Goal: Navigation & Orientation: Find specific page/section

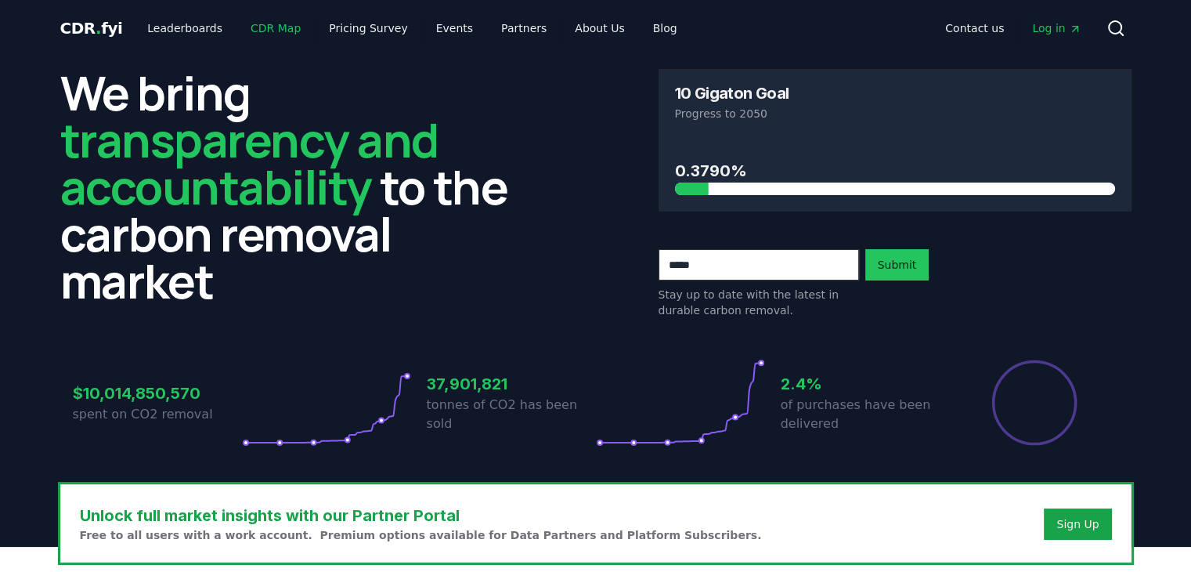
click at [269, 32] on link "CDR Map" at bounding box center [275, 28] width 75 height 28
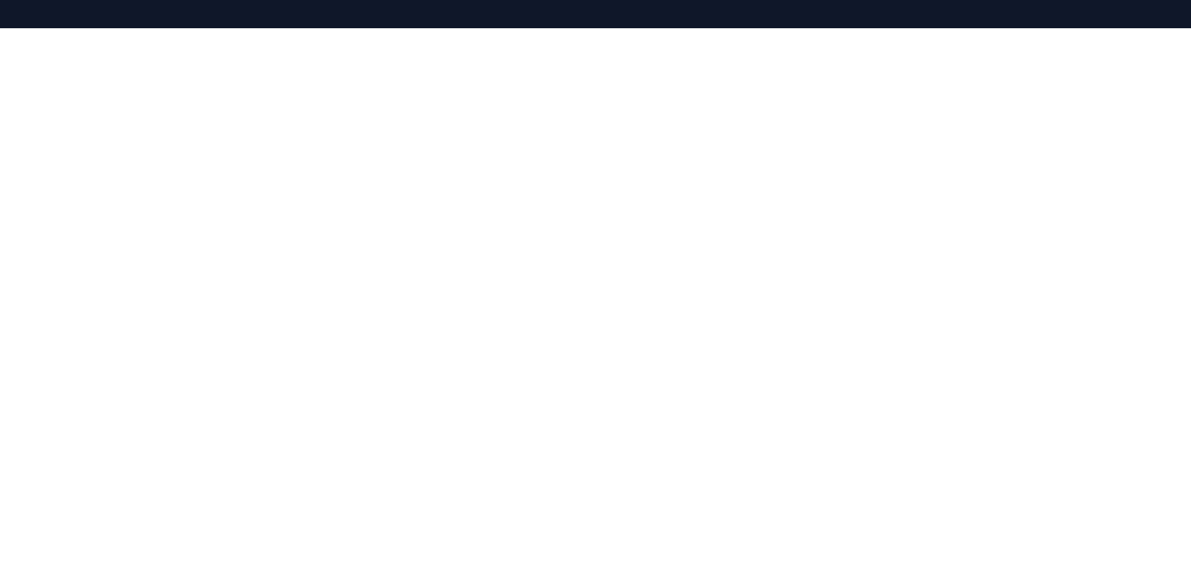
scroll to position [482, 0]
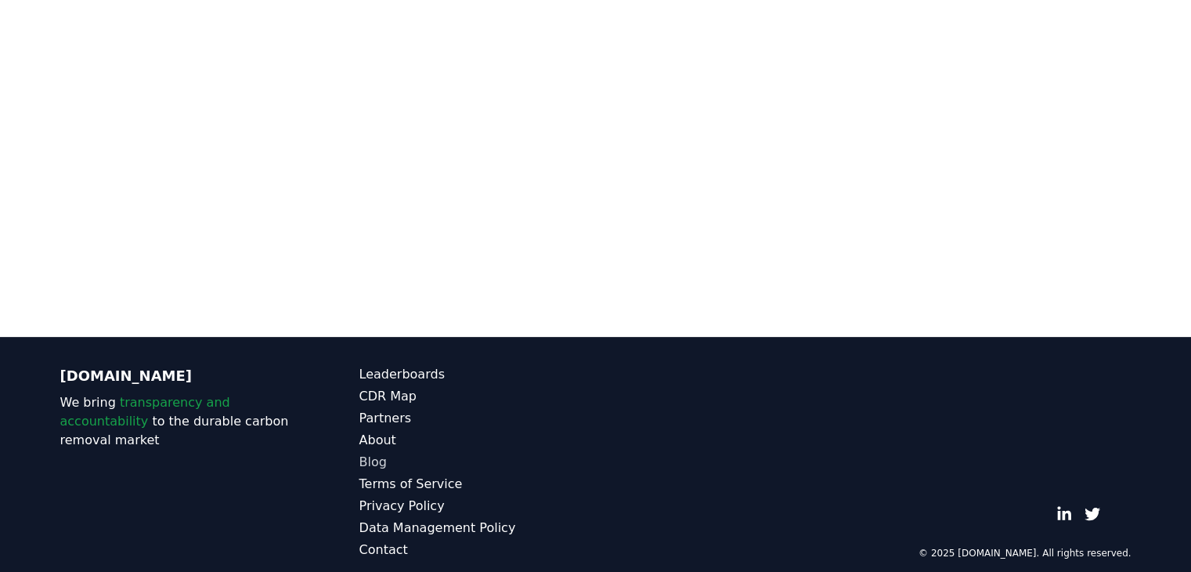
click at [373, 453] on link "Blog" at bounding box center [477, 462] width 236 height 19
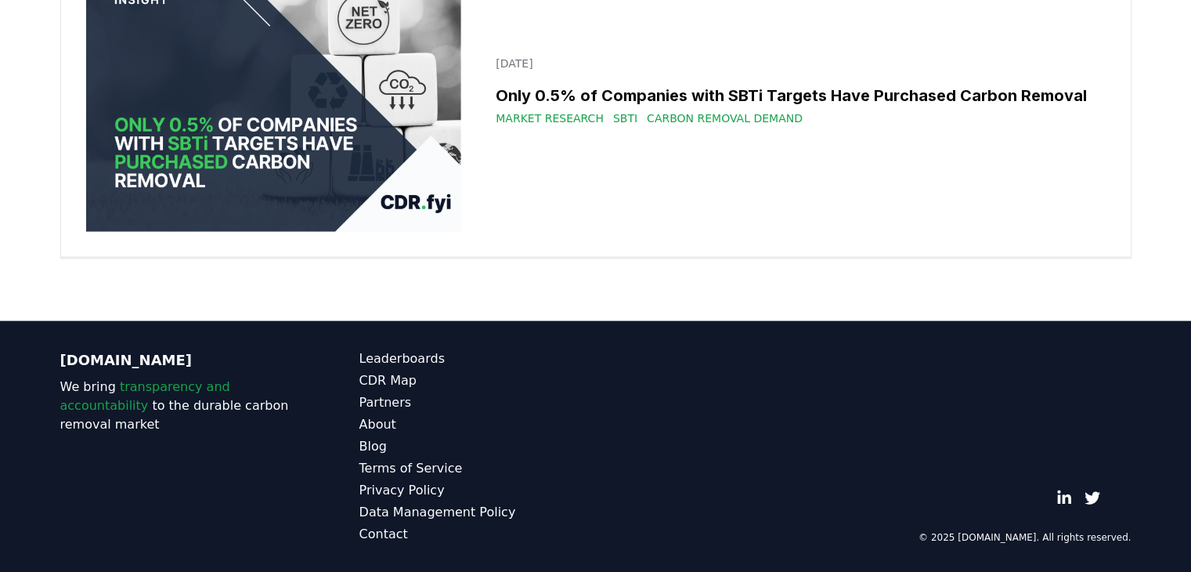
scroll to position [27366, 0]
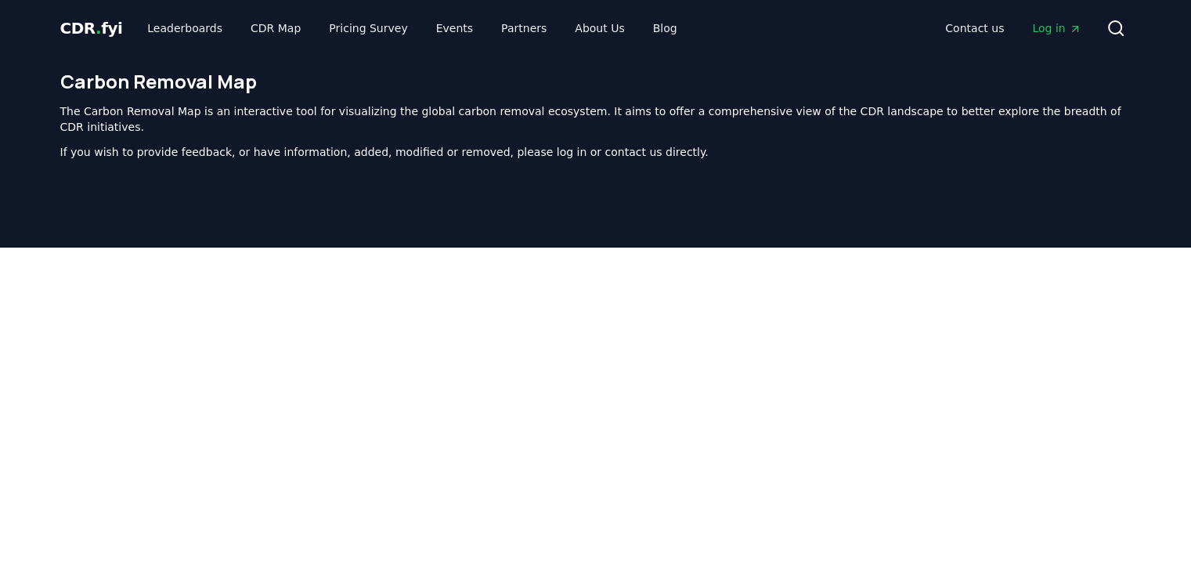
scroll to position [482, 0]
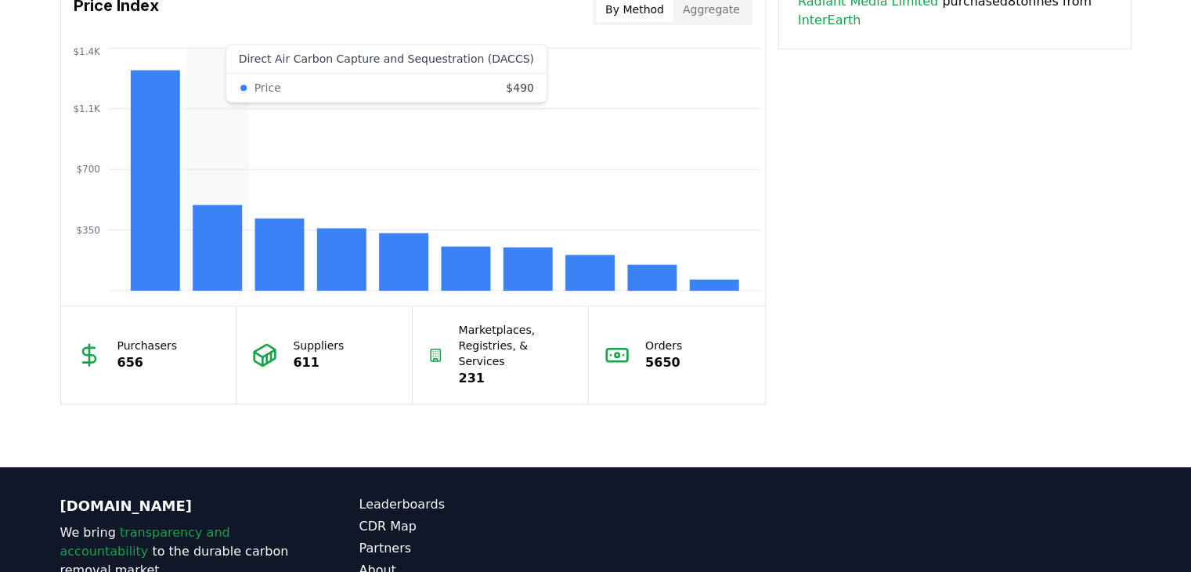
scroll to position [1253, 0]
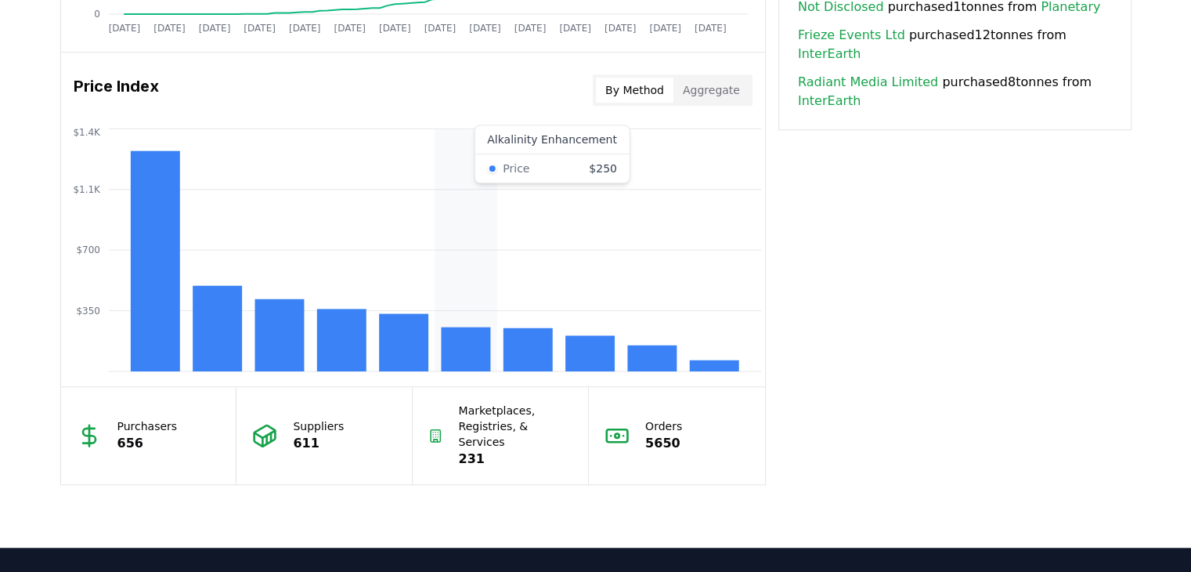
click at [473, 346] on rect at bounding box center [465, 348] width 49 height 44
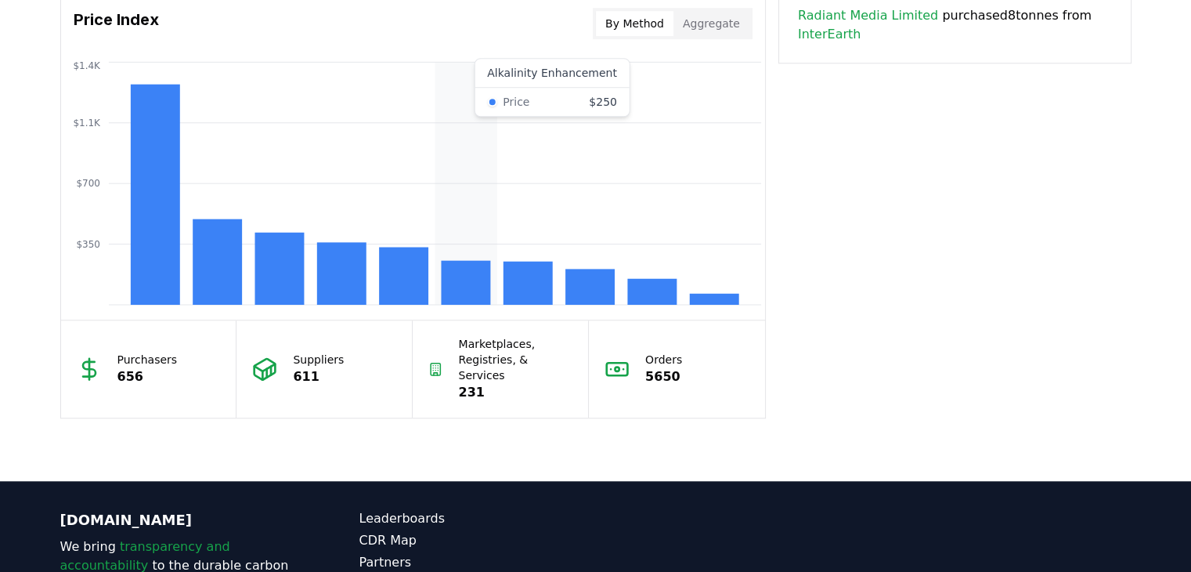
scroll to position [1227, 0]
